Goal: Information Seeking & Learning: Learn about a topic

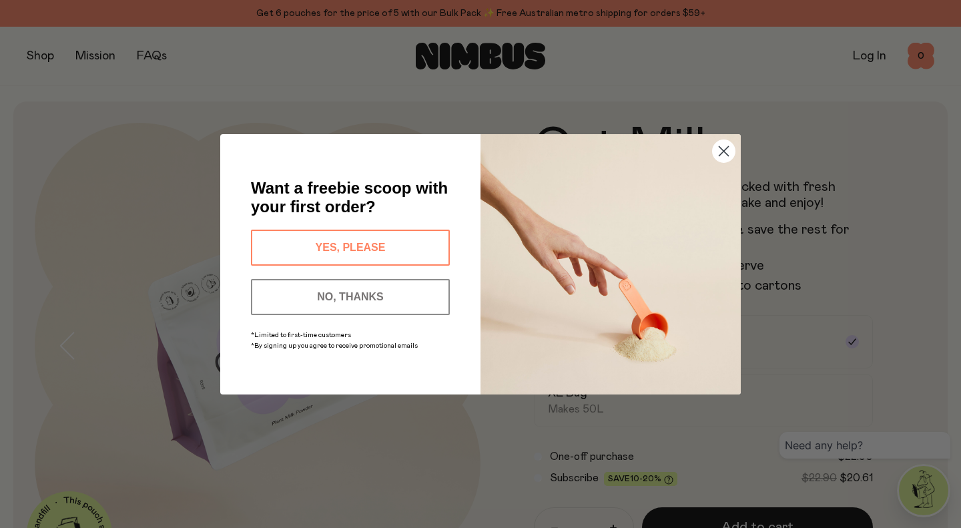
click at [329, 292] on button "NO, THANKS" at bounding box center [350, 297] width 199 height 36
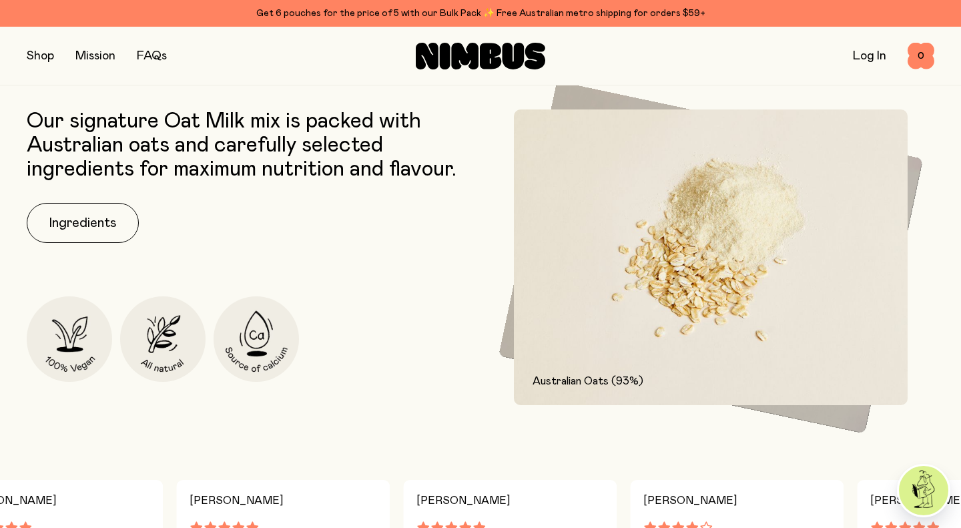
scroll to position [615, 0]
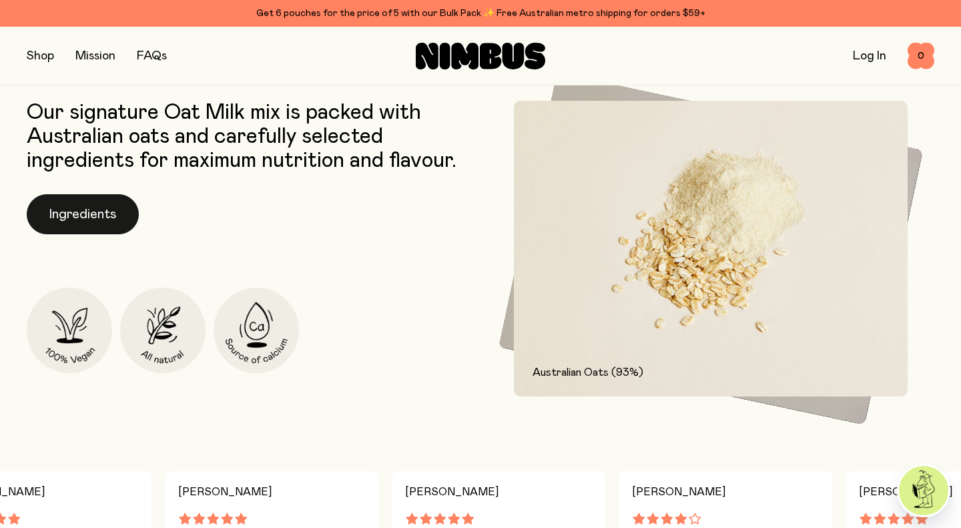
click at [57, 216] on button "Ingredients" at bounding box center [83, 214] width 112 height 40
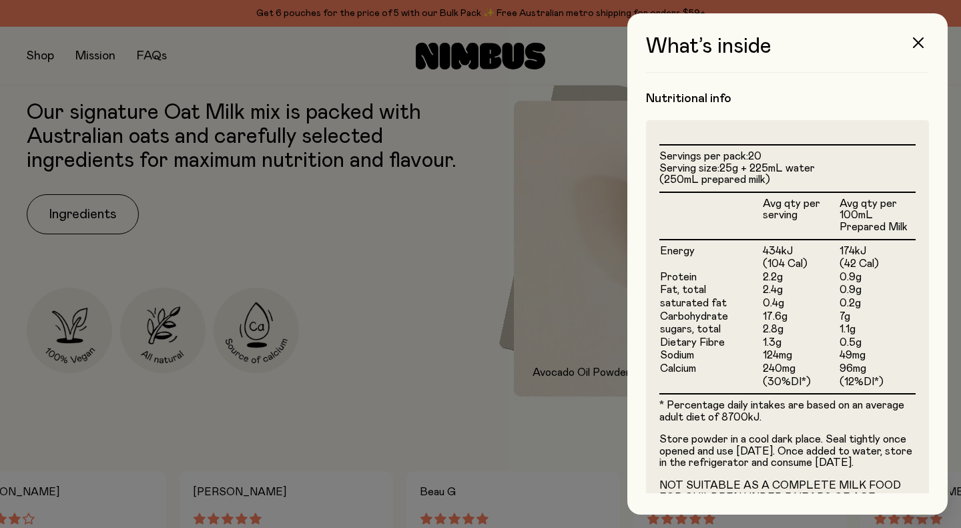
scroll to position [349, 0]
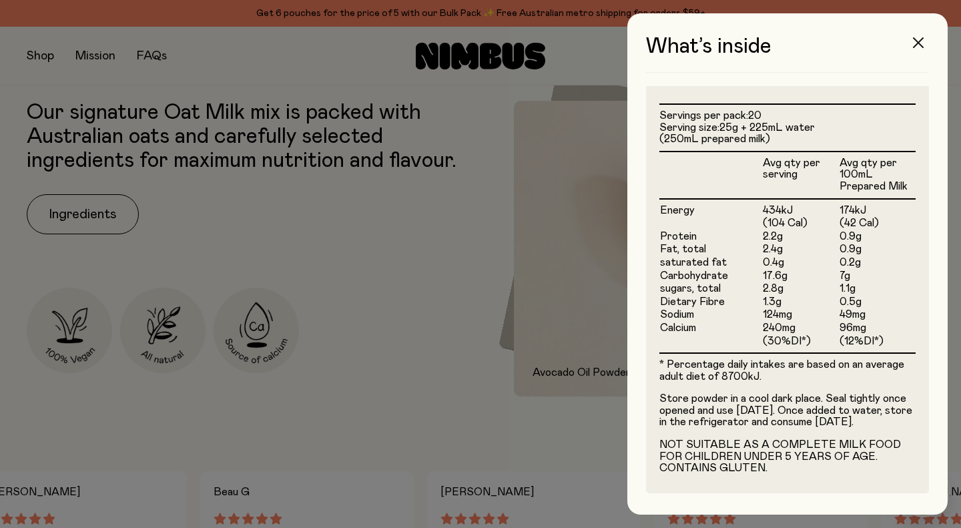
click at [916, 45] on icon "button" at bounding box center [918, 42] width 11 height 11
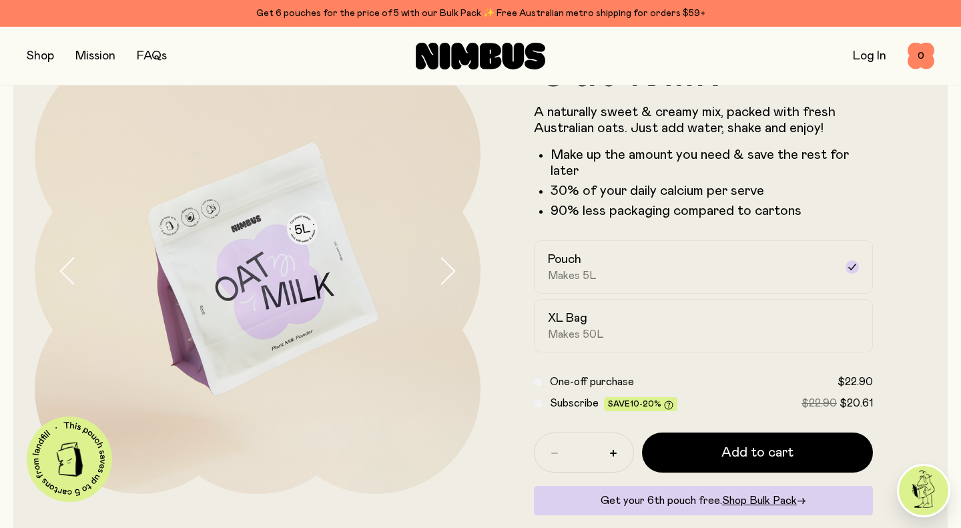
scroll to position [0, 0]
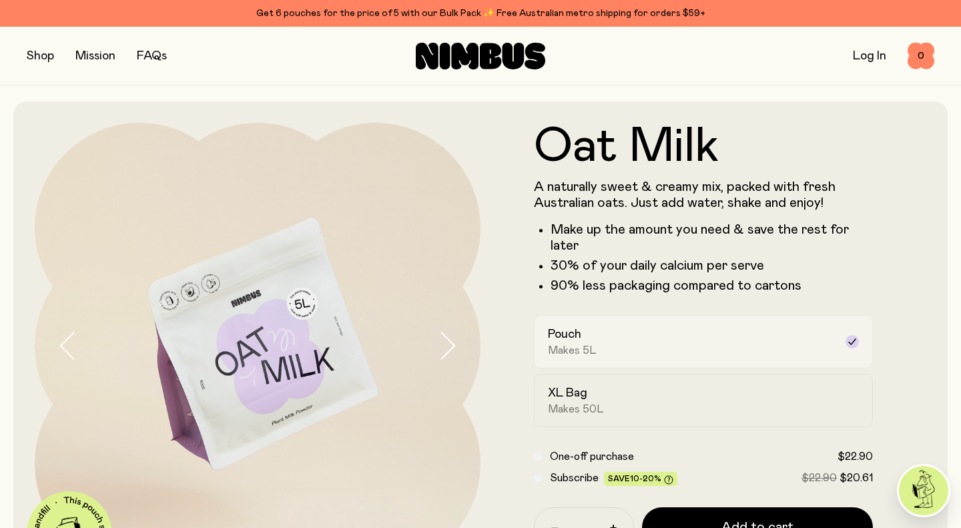
click at [659, 343] on div "Pouch Makes 5L" at bounding box center [691, 342] width 287 height 31
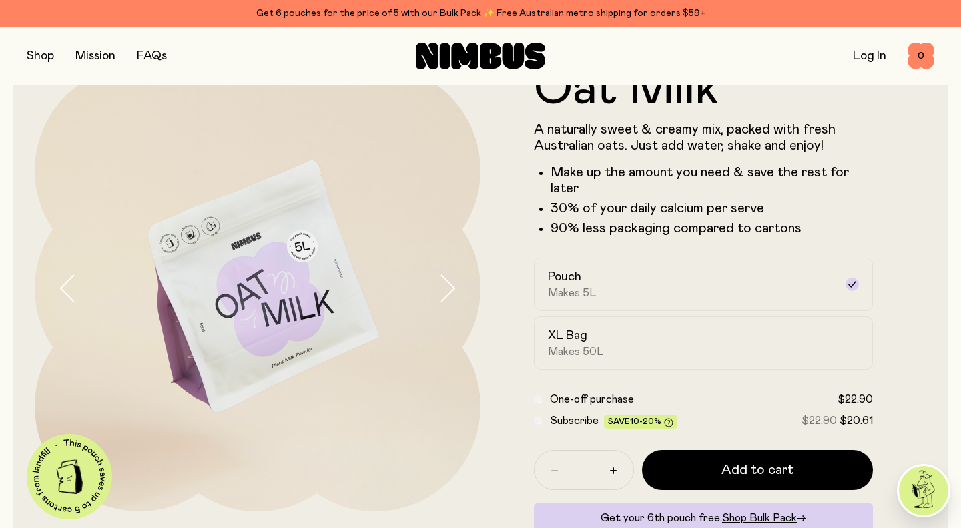
scroll to position [73, 0]
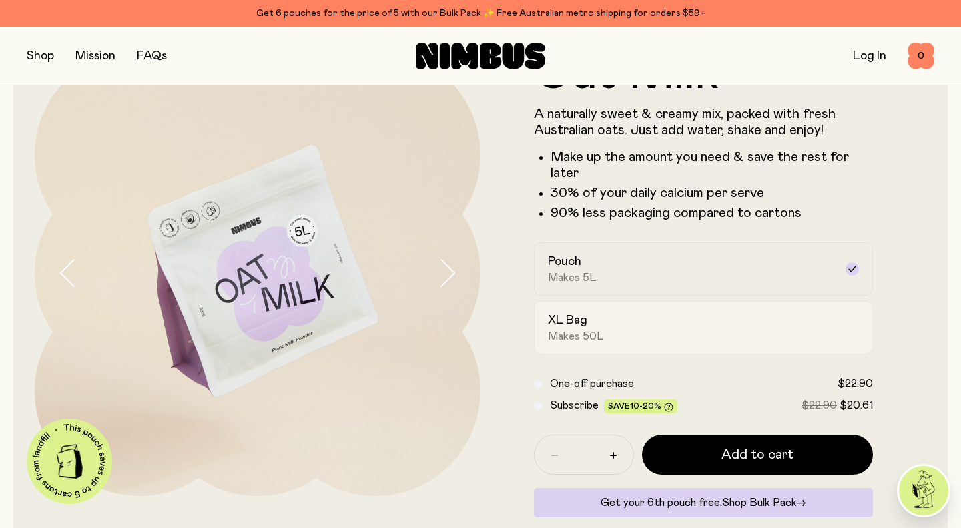
click at [714, 308] on label "XL Bag Makes 50L" at bounding box center [703, 327] width 339 height 53
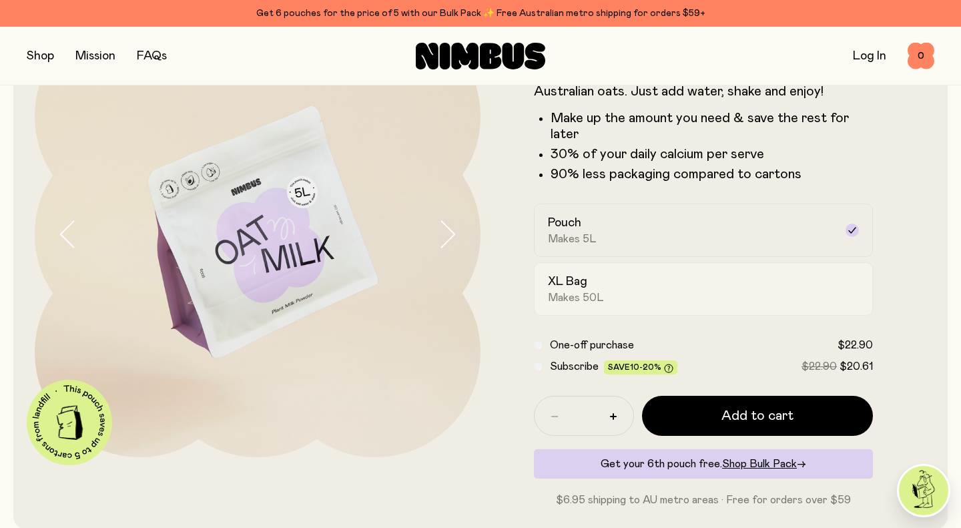
scroll to position [136, 0]
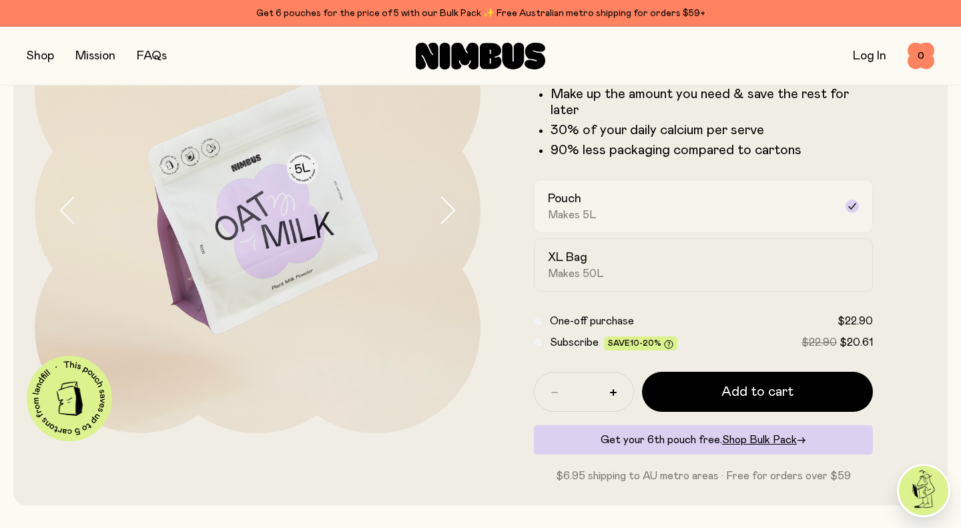
click at [642, 199] on div "Pouch Makes 5L" at bounding box center [691, 206] width 287 height 31
click at [440, 215] on icon "button" at bounding box center [447, 210] width 19 height 28
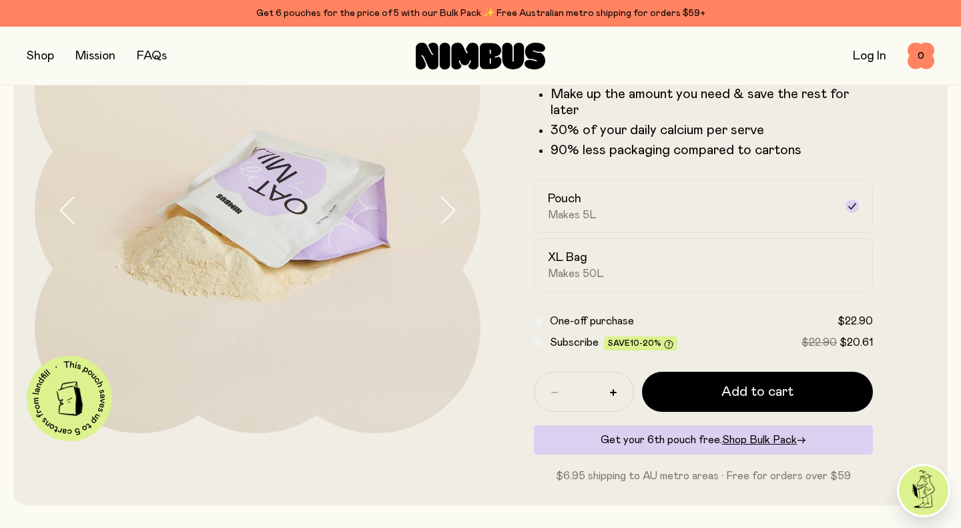
click at [440, 215] on icon "button" at bounding box center [447, 210] width 19 height 28
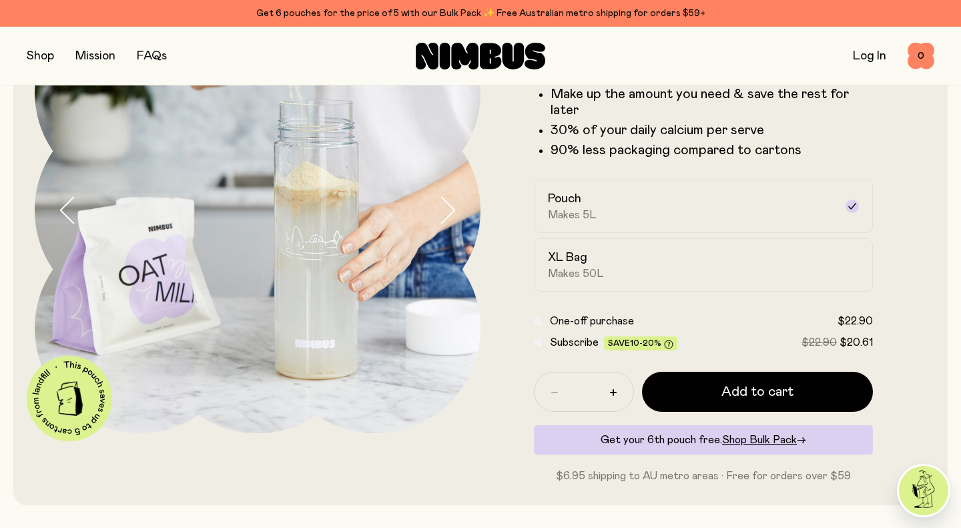
click at [440, 215] on icon "button" at bounding box center [447, 210] width 19 height 28
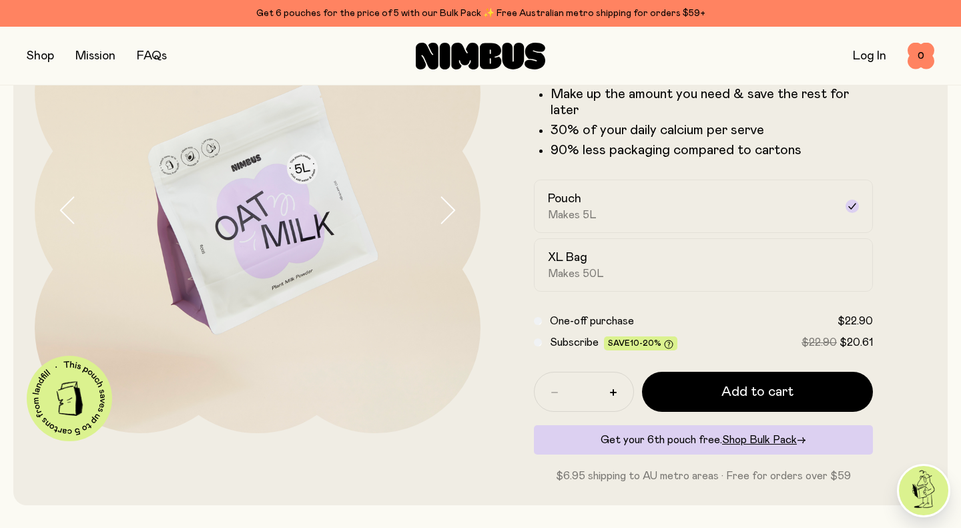
click at [440, 215] on icon "button" at bounding box center [447, 210] width 19 height 28
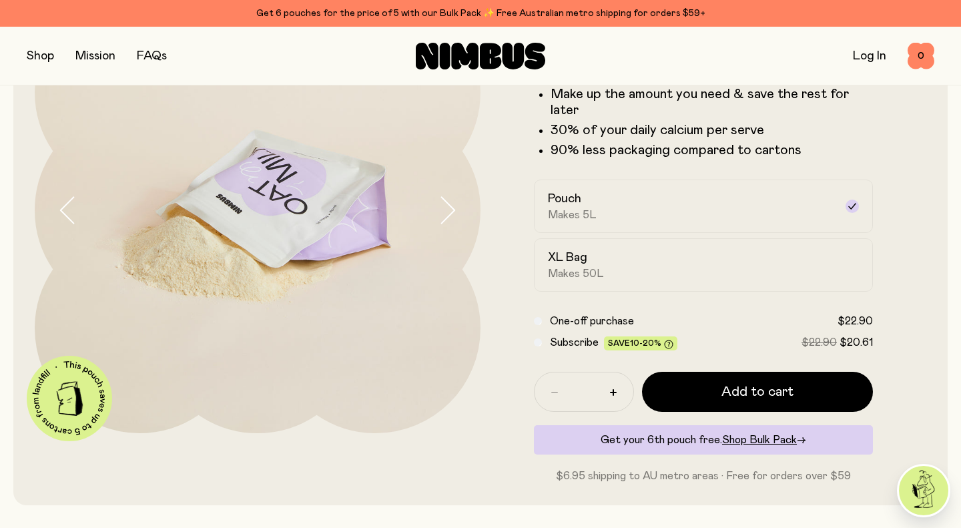
click at [440, 215] on icon "button" at bounding box center [447, 210] width 19 height 28
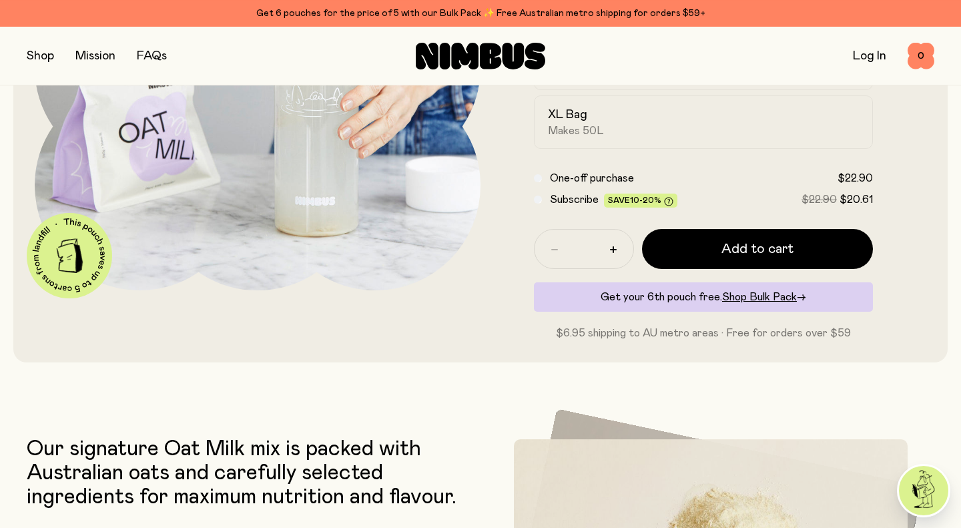
scroll to position [488, 0]
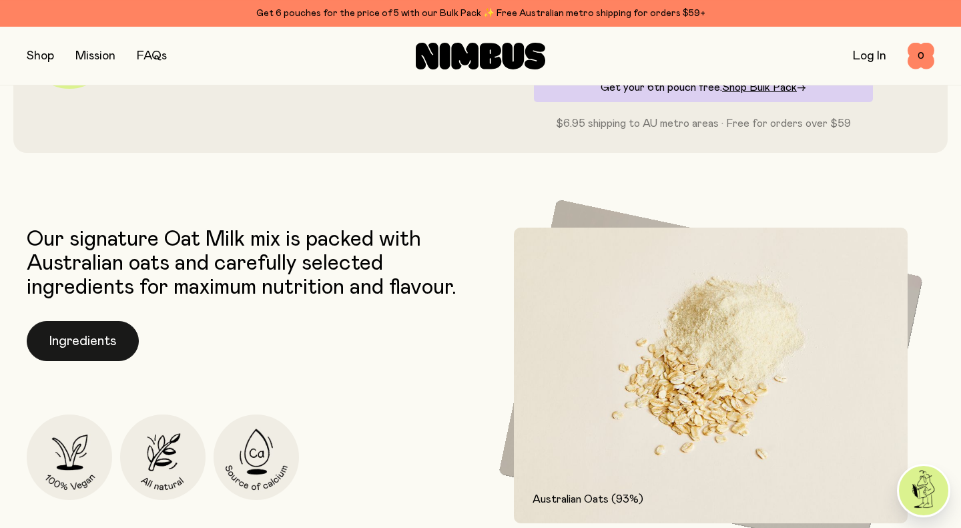
click at [98, 345] on button "Ingredients" at bounding box center [83, 341] width 112 height 40
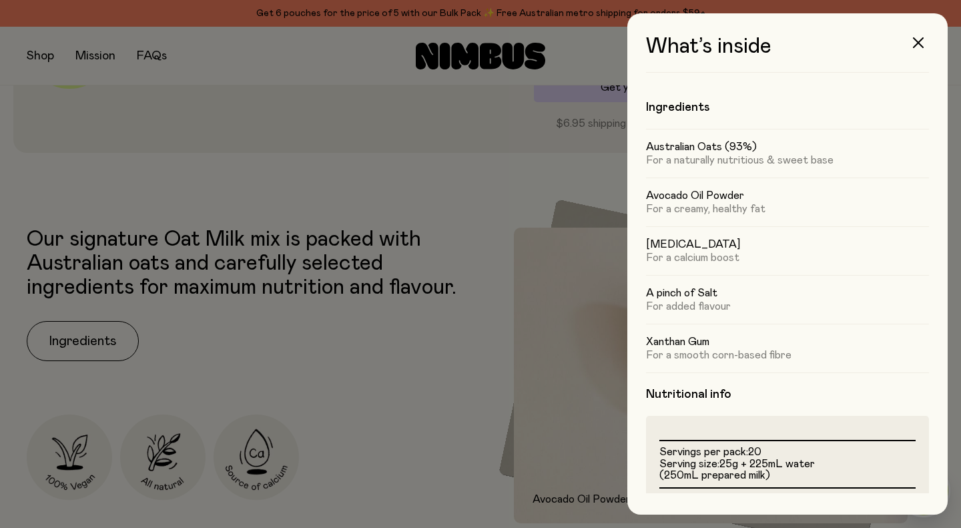
click at [142, 240] on div at bounding box center [480, 264] width 961 height 528
